Goal: Task Accomplishment & Management: Manage account settings

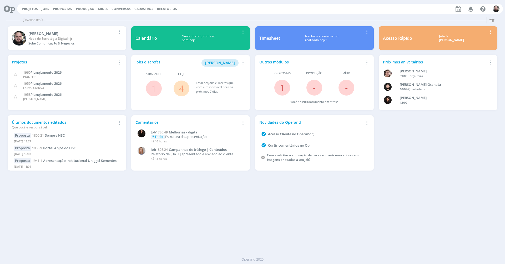
click at [335, 8] on div "Projetos Jobs Propostas Produção [GEOGRAPHIC_DATA] Conversas Cadastros Relatóri…" at bounding box center [259, 9] width 485 height 10
click at [45, 10] on link "Jobs" at bounding box center [46, 9] width 8 height 4
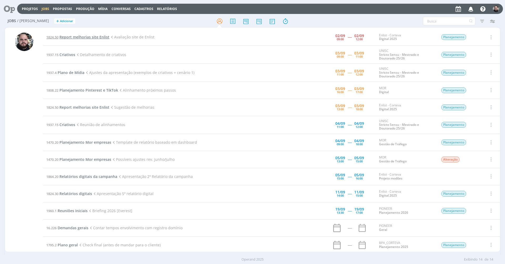
click at [94, 37] on span "Report melhorias site Enlist" at bounding box center [84, 36] width 50 height 5
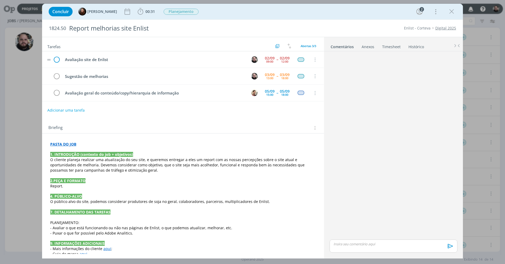
click at [53, 59] on icon "dialog" at bounding box center [57, 60] width 8 height 8
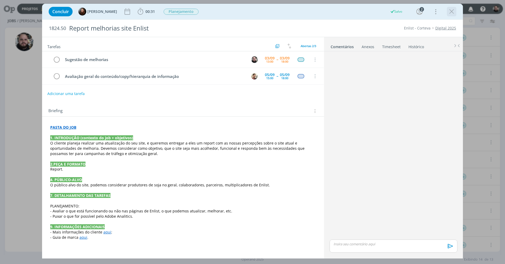
click at [452, 10] on icon "dialog" at bounding box center [451, 12] width 8 height 8
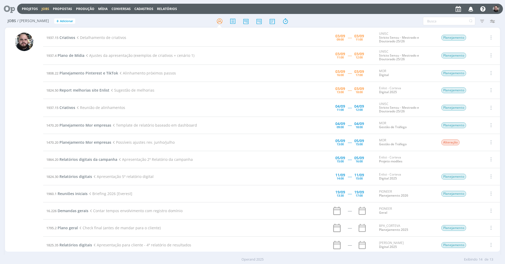
click at [90, 20] on h2 "Jobs / [PERSON_NAME] + Adicionar" at bounding box center [88, 20] width 160 height 11
click at [110, 25] on h2 "Jobs / [PERSON_NAME] + Adicionar" at bounding box center [88, 20] width 160 height 11
